Goal: Task Accomplishment & Management: Manage account settings

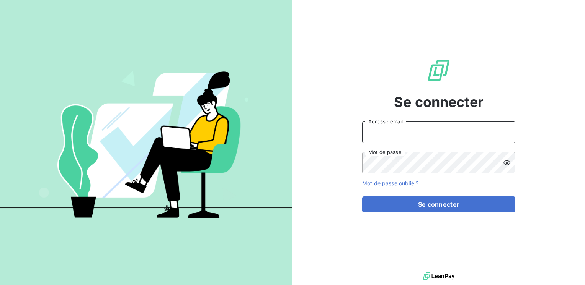
click at [413, 137] on input "Adresse email" at bounding box center [438, 132] width 153 height 21
type input "[EMAIL_ADDRESS][PERSON_NAME][DOMAIN_NAME]"
click at [291, 175] on div "Se connecter [EMAIL_ADDRESS][PERSON_NAME][DOMAIN_NAME] Adresse email Mot de pas…" at bounding box center [292, 142] width 585 height 285
click at [362, 197] on button "Se connecter" at bounding box center [438, 205] width 153 height 16
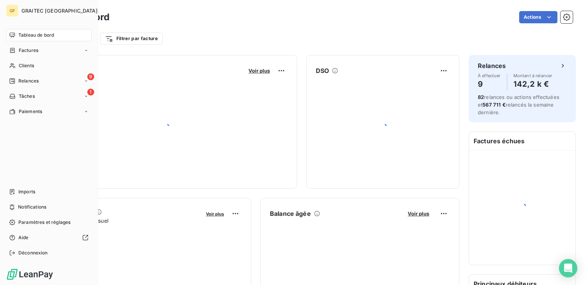
click at [26, 67] on span "Clients" at bounding box center [26, 65] width 15 height 7
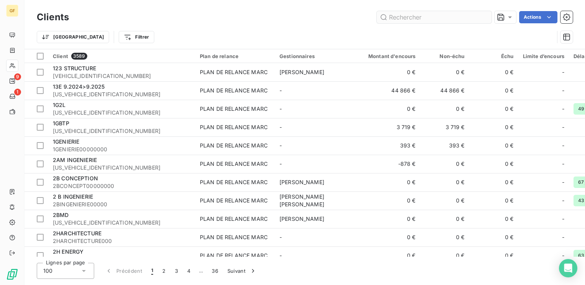
click at [398, 14] on input "text" at bounding box center [434, 17] width 115 height 12
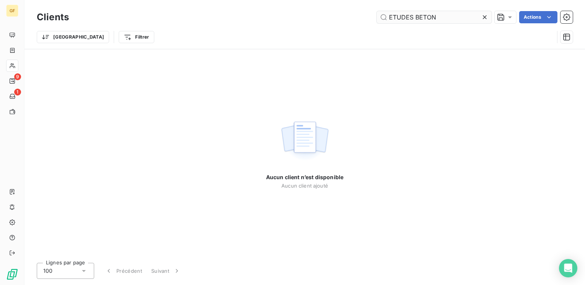
click at [409, 15] on input "ETUDES BETON" at bounding box center [434, 17] width 115 height 12
type input "ETUDE BETON"
click at [485, 16] on icon at bounding box center [485, 17] width 4 height 4
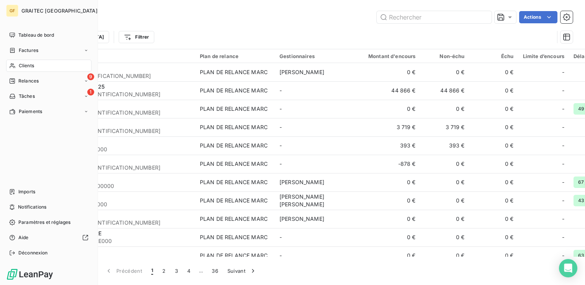
click at [24, 64] on span "Clients" at bounding box center [26, 65] width 15 height 7
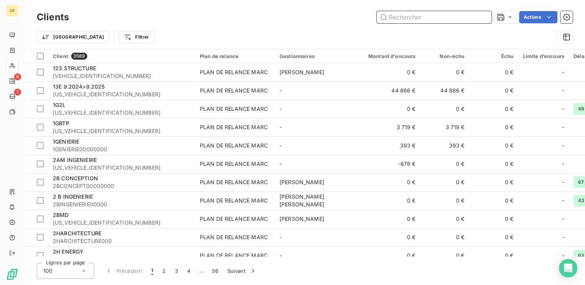
click at [404, 20] on input "text" at bounding box center [434, 17] width 115 height 12
paste input "[EMAIL_ADDRESS][DOMAIN_NAME]"
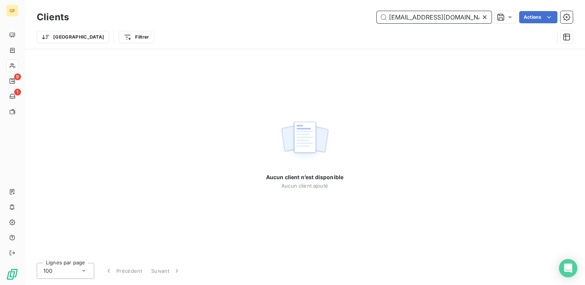
type input "[EMAIL_ADDRESS][DOMAIN_NAME]"
click at [483, 16] on icon at bounding box center [485, 17] width 4 height 4
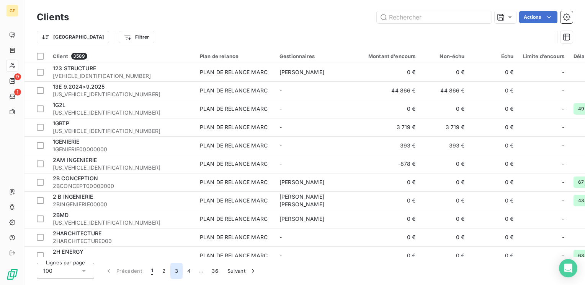
click at [180, 274] on button "3" at bounding box center [176, 271] width 12 height 16
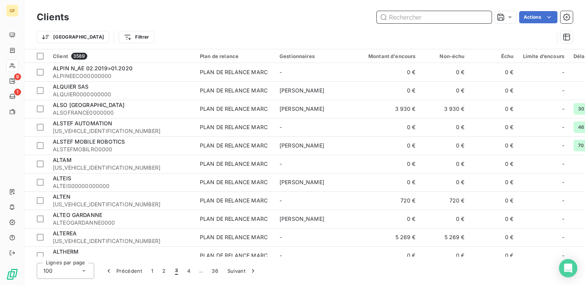
click at [416, 18] on input "text" at bounding box center [434, 17] width 115 height 12
paste input "[EMAIL_ADDRESS][DOMAIN_NAME]"
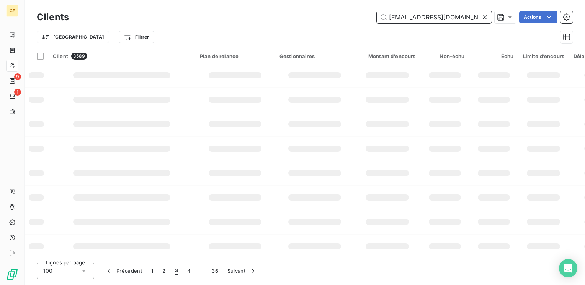
click at [416, 20] on input "[EMAIL_ADDRESS][DOMAIN_NAME]" at bounding box center [434, 17] width 115 height 12
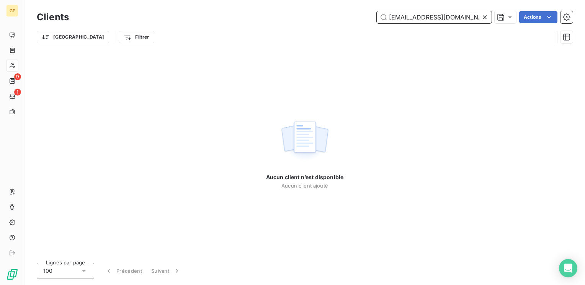
drag, startPoint x: 422, startPoint y: 16, endPoint x: 268, endPoint y: 24, distance: 154.4
click at [258, 28] on div "Clients [EMAIL_ADDRESS][DOMAIN_NAME] Actions Trier Filtrer" at bounding box center [305, 29] width 536 height 40
drag, startPoint x: 428, startPoint y: 16, endPoint x: 574, endPoint y: 17, distance: 146.2
click at [580, 18] on div "Clients [DOMAIN_NAME] Actions Trier Filtrer" at bounding box center [304, 24] width 560 height 49
drag, startPoint x: 407, startPoint y: 15, endPoint x: 417, endPoint y: 15, distance: 10.3
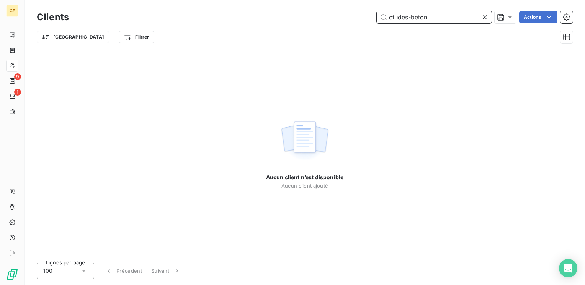
click at [408, 15] on input "etudes-beton" at bounding box center [434, 17] width 115 height 12
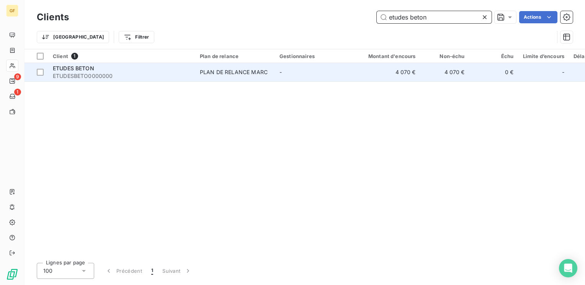
type input "etudes beton"
click at [77, 68] on span "ETUDES BETON" at bounding box center [73, 68] width 41 height 7
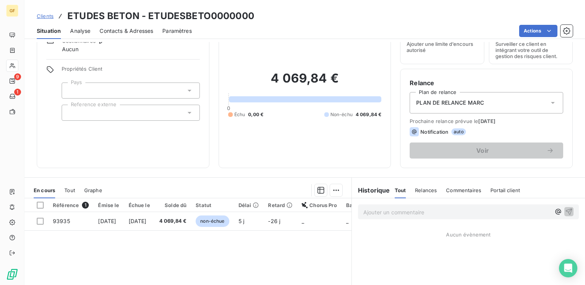
scroll to position [77, 0]
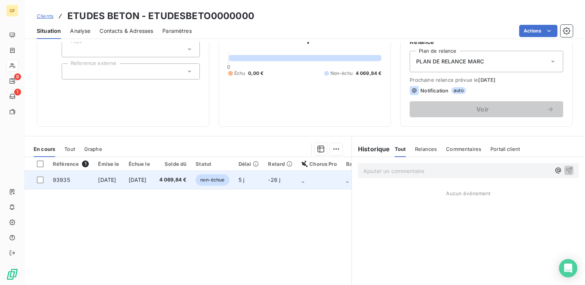
click at [147, 179] on span "[DATE]" at bounding box center [138, 180] width 18 height 7
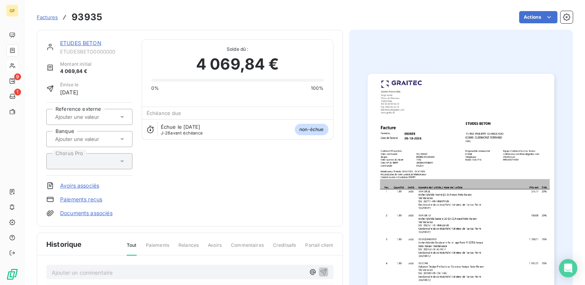
click at [436, 164] on img "button" at bounding box center [460, 206] width 187 height 264
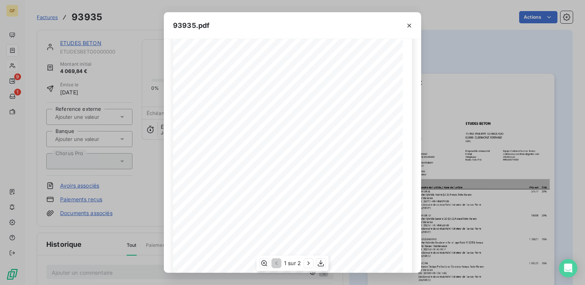
scroll to position [108, 0]
click at [320, 263] on icon "button" at bounding box center [321, 263] width 6 height 7
click at [406, 24] on icon "button" at bounding box center [409, 26] width 8 height 8
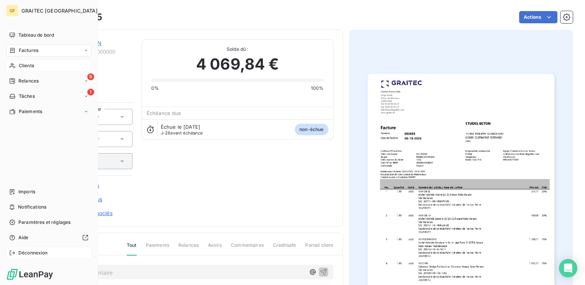
click at [33, 251] on span "Déconnexion" at bounding box center [32, 253] width 29 height 7
